Goal: Find specific page/section: Find specific page/section

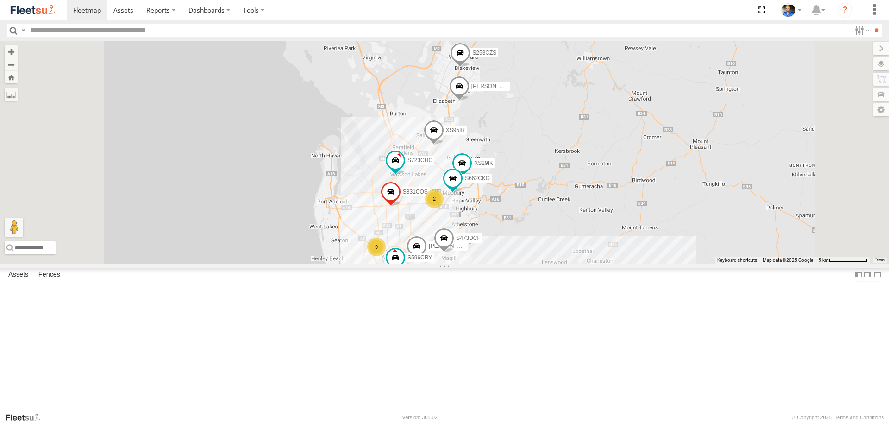
click at [401, 207] on span at bounding box center [391, 194] width 20 height 25
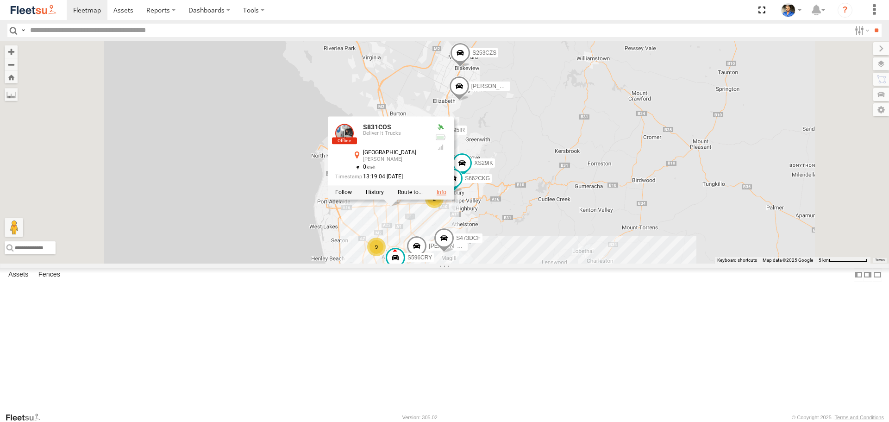
click at [446, 196] on link at bounding box center [442, 192] width 10 height 6
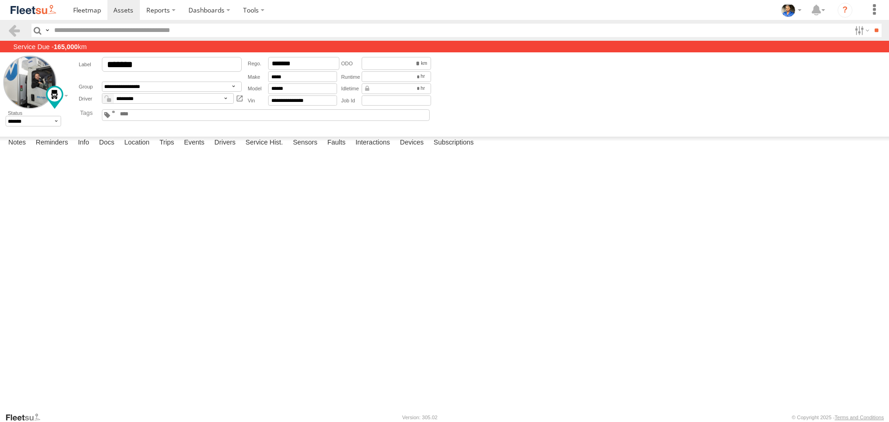
click at [38, 6] on img at bounding box center [33, 10] width 48 height 13
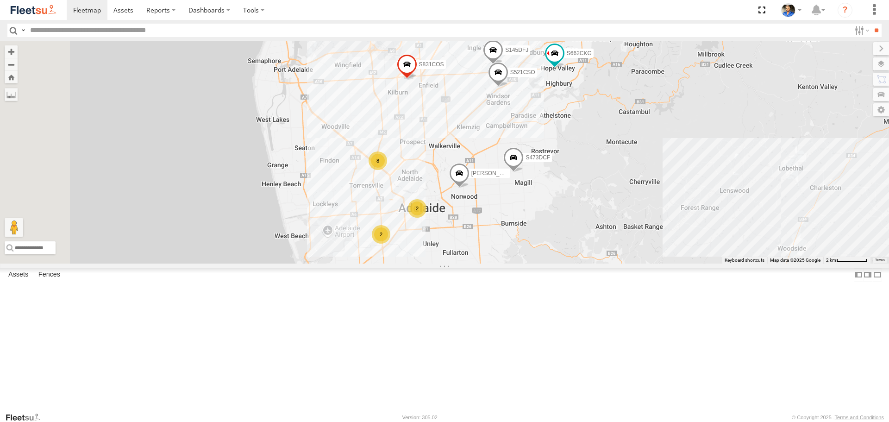
drag, startPoint x: 597, startPoint y: 319, endPoint x: 665, endPoint y: 268, distance: 85.0
click at [664, 263] on div "S952BBS S831COS S959CNB XS45IQ S253CZS S473DCF XS95IR Steve Graham Cooper S343C…" at bounding box center [444, 152] width 889 height 222
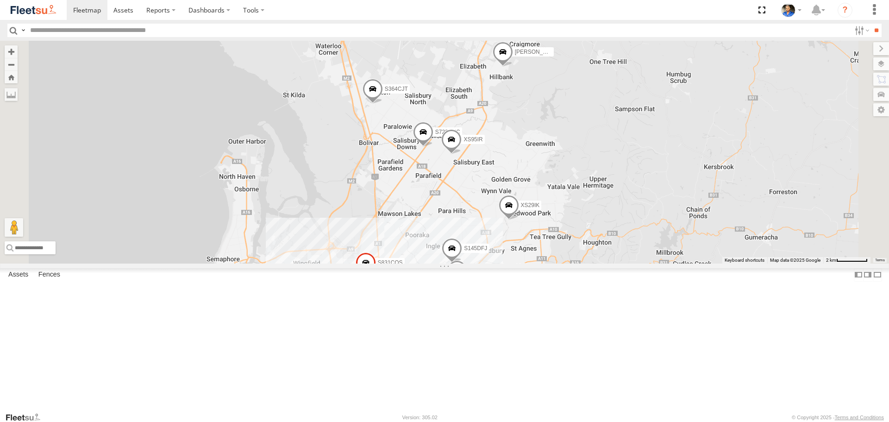
drag, startPoint x: 533, startPoint y: 278, endPoint x: 531, endPoint y: 191, distance: 87.1
click at [531, 198] on div "S145DFJ S343CTS S952BBS S831COS S959CNB DD067S MERC S521CSO S364CJT S723CHC XS4…" at bounding box center [444, 152] width 889 height 222
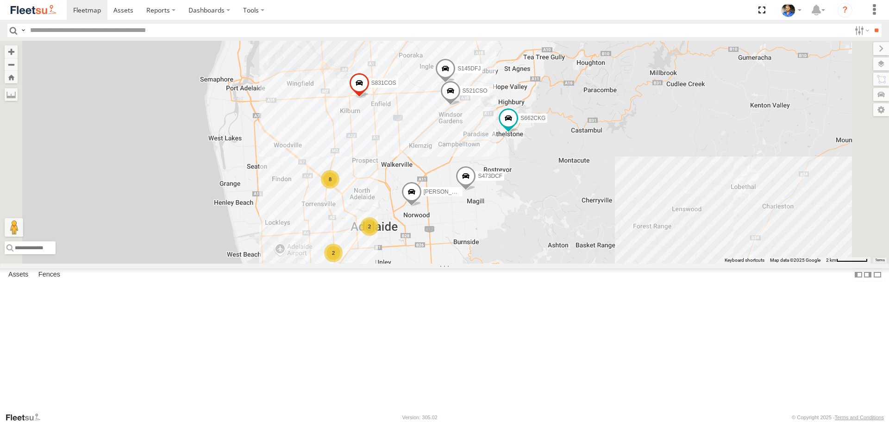
click at [34, 11] on img at bounding box center [33, 10] width 48 height 13
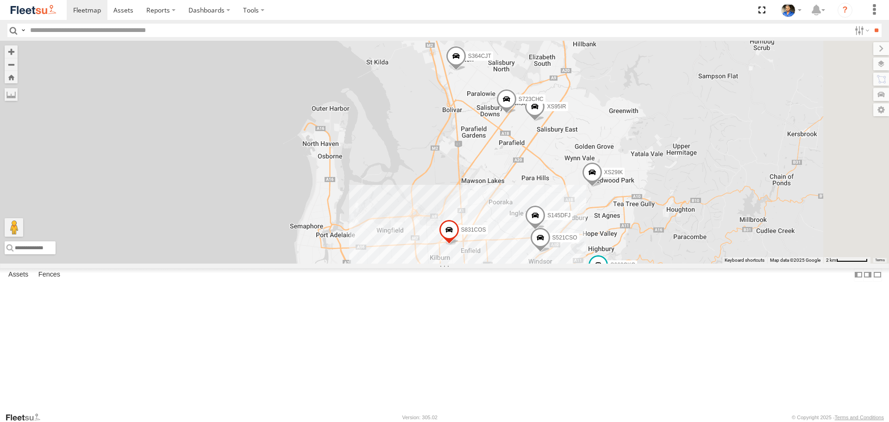
drag, startPoint x: 544, startPoint y: 281, endPoint x: 443, endPoint y: 100, distance: 206.7
click at [443, 100] on div "S343CTS S952BBS S831COS S959CNB XS45IQ S473DCF S662CKG XS95IR S035CYD XS29IK Gr…" at bounding box center [444, 152] width 889 height 222
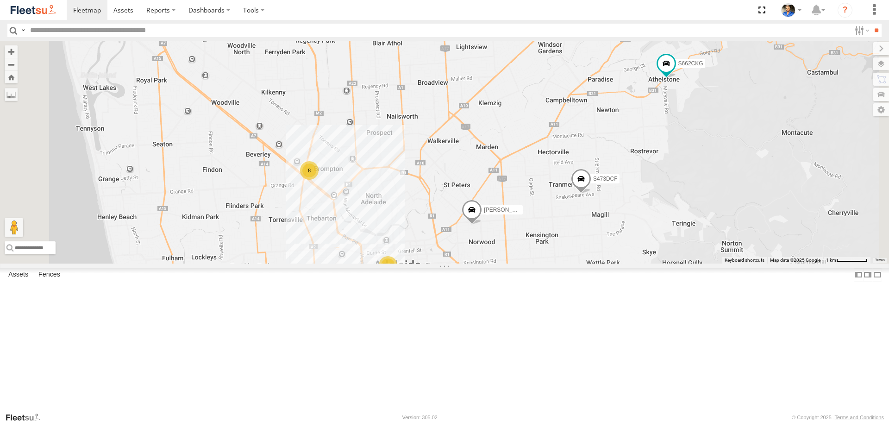
click at [319, 180] on div "8" at bounding box center [309, 170] width 19 height 19
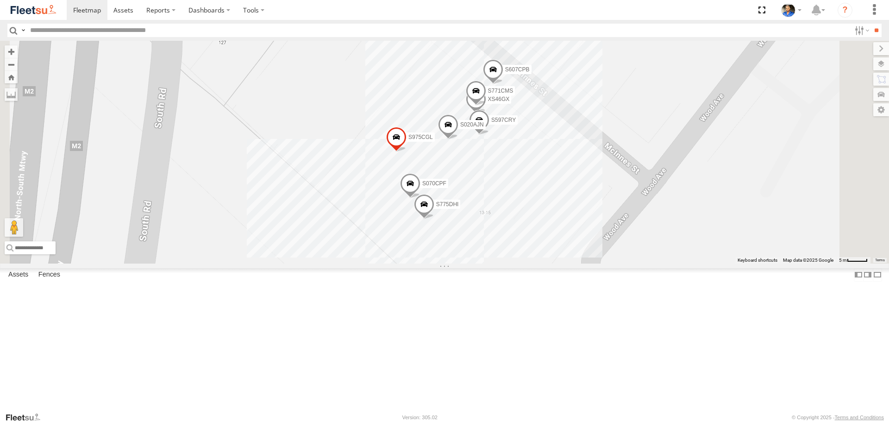
click at [434, 219] on span at bounding box center [424, 206] width 20 height 25
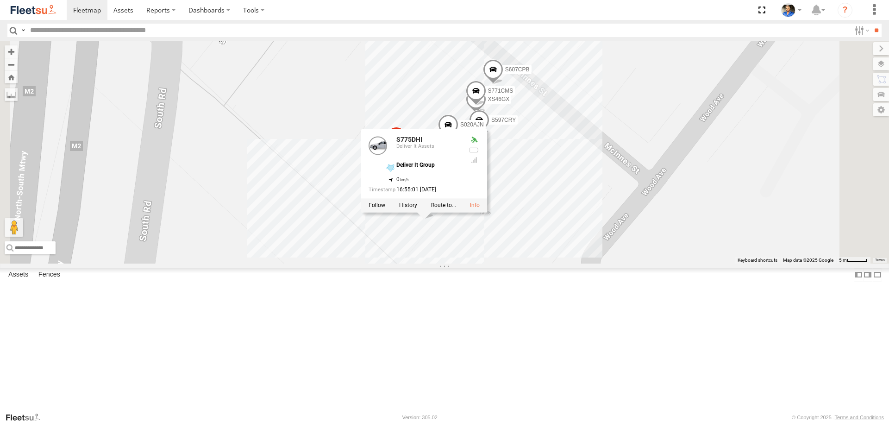
scroll to position [370, 0]
click at [480, 209] on link at bounding box center [475, 205] width 10 height 6
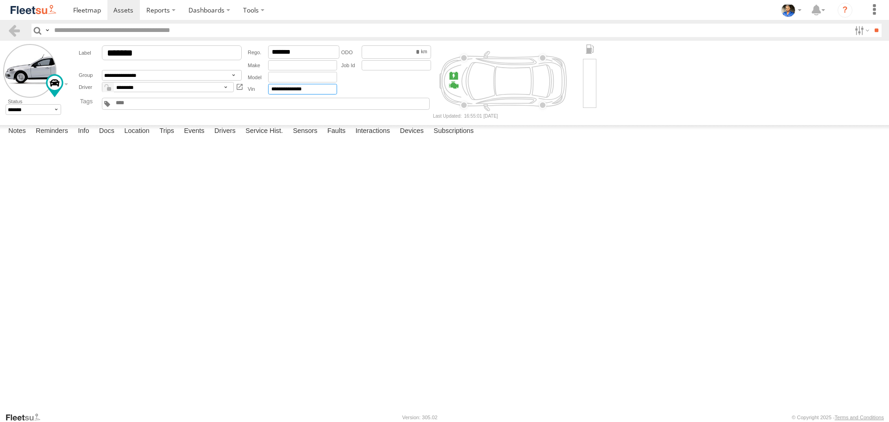
click at [270, 91] on input "**********" at bounding box center [302, 89] width 69 height 11
type input "**********"
click at [0, 0] on textarea at bounding box center [0, 0] width 0 height 0
click at [41, 12] on img at bounding box center [33, 10] width 48 height 13
